Goal: Information Seeking & Learning: Learn about a topic

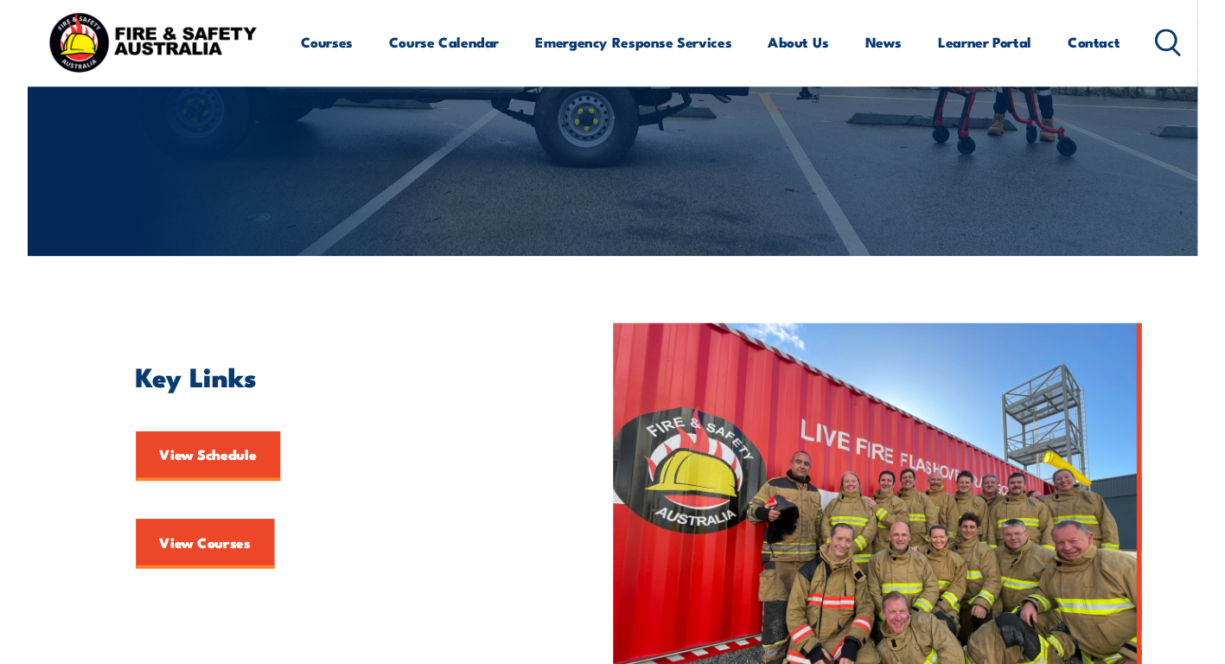
scroll to position [345, 0]
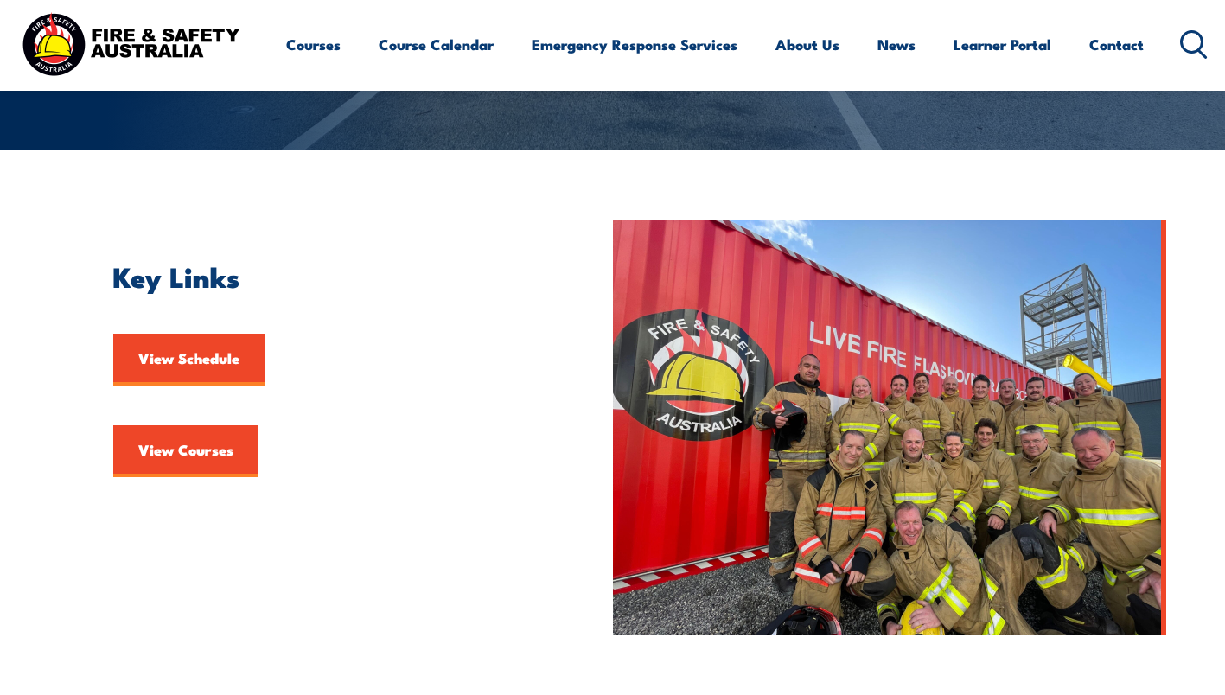
click at [185, 443] on link "View Courses" at bounding box center [185, 451] width 145 height 52
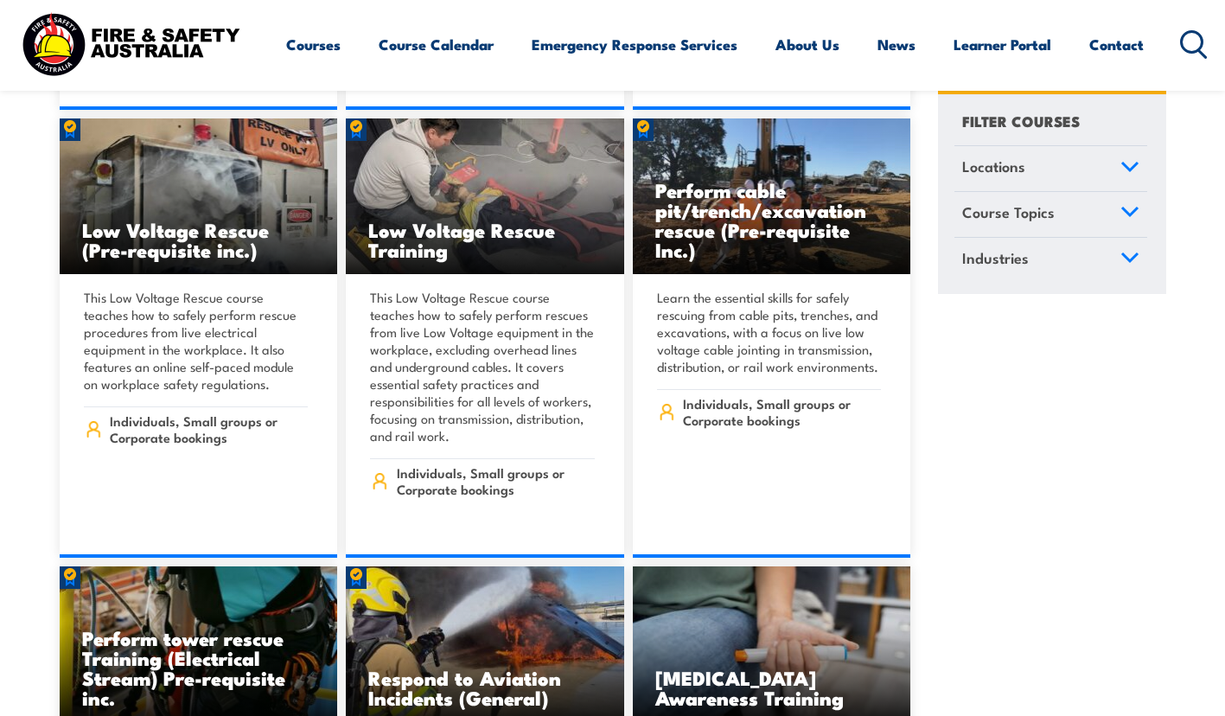
scroll to position [5233, 0]
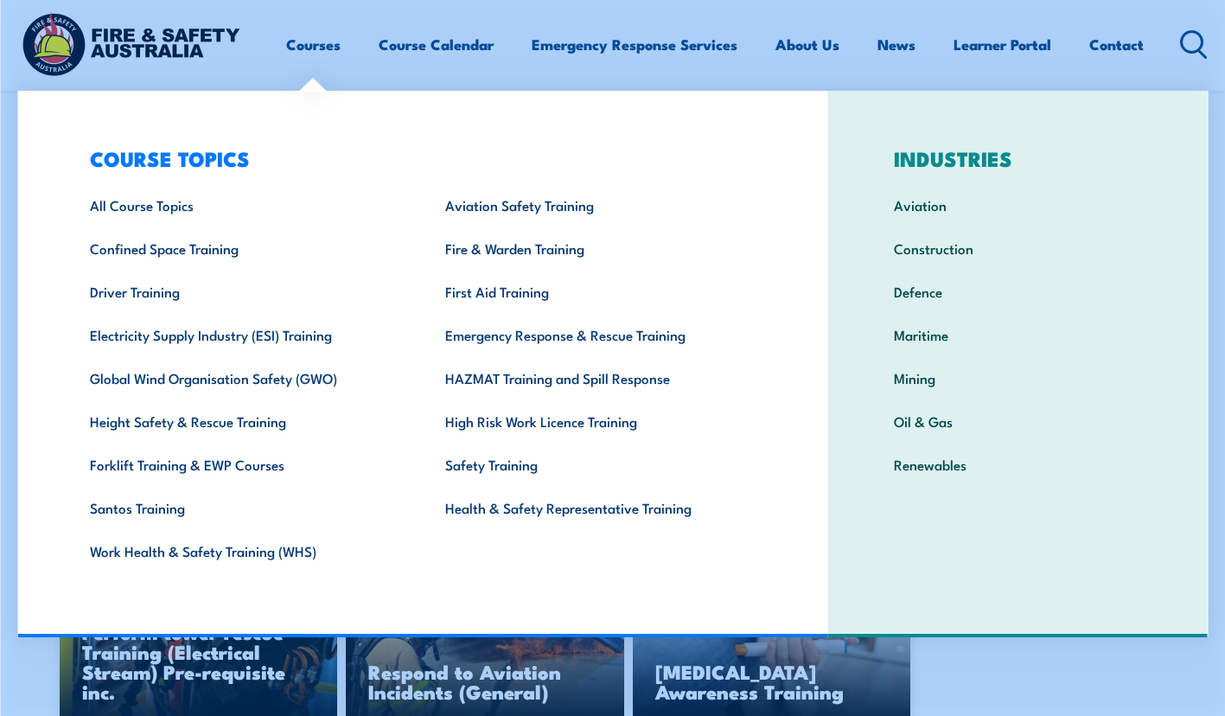
click at [966, 234] on link "Construction" at bounding box center [1017, 247] width 301 height 43
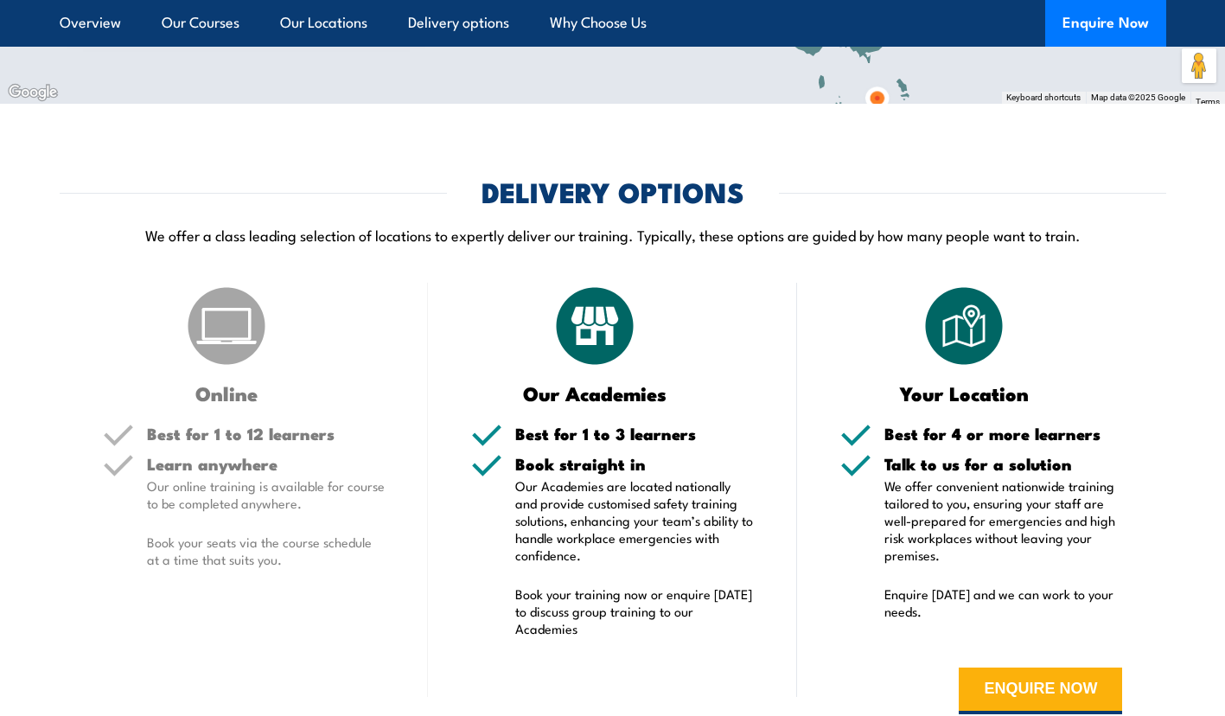
scroll to position [9809, 0]
